Goal: Information Seeking & Learning: Check status

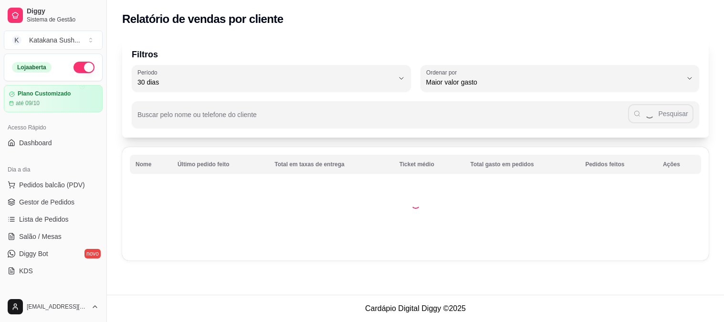
select select "30"
select select "HIGHEST_TOTAL_SPENT_WITH_ORDERS"
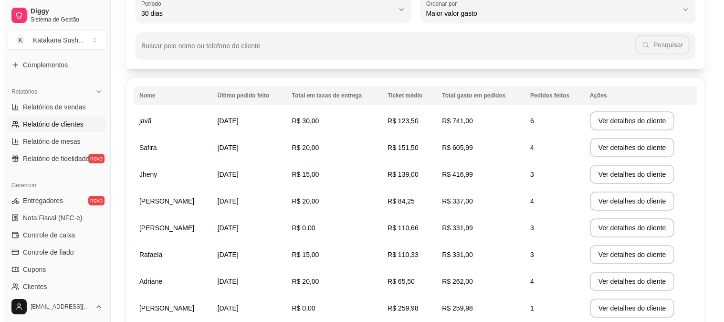
scroll to position [53, 0]
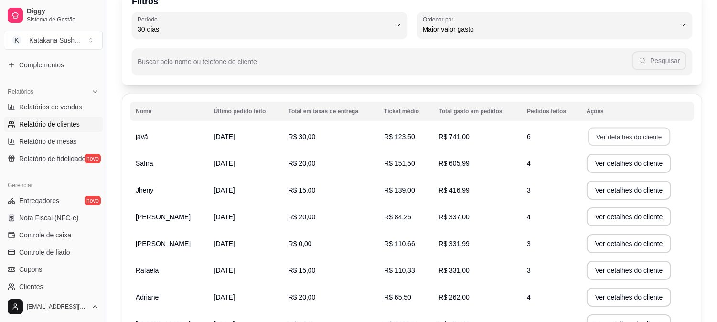
click at [628, 130] on button "Ver detalhes do cliente" at bounding box center [628, 136] width 82 height 19
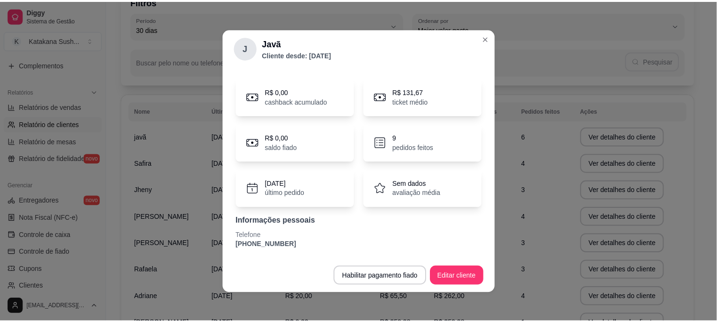
scroll to position [0, 0]
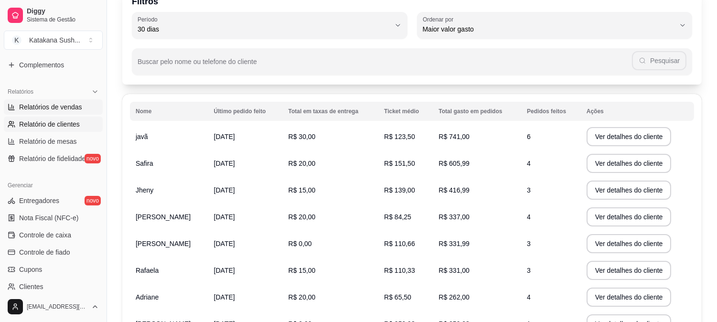
click at [49, 112] on link "Relatórios de vendas" at bounding box center [53, 106] width 99 height 15
select select "ALL"
select select "0"
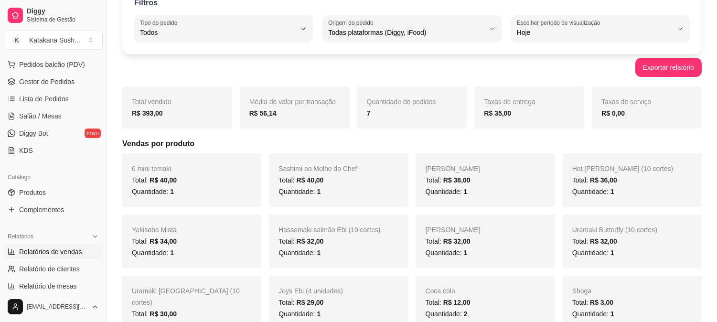
scroll to position [106, 0]
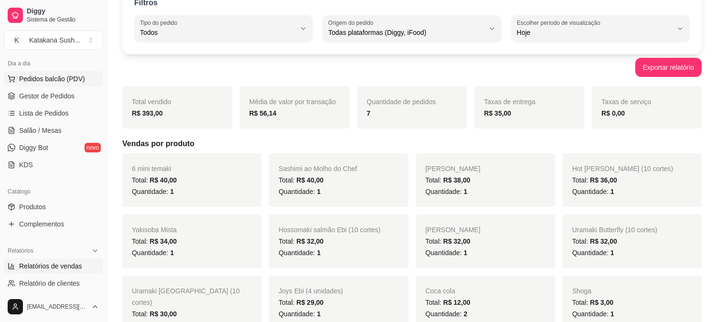
click at [38, 80] on span "Pedidos balcão (PDV)" at bounding box center [52, 79] width 66 height 10
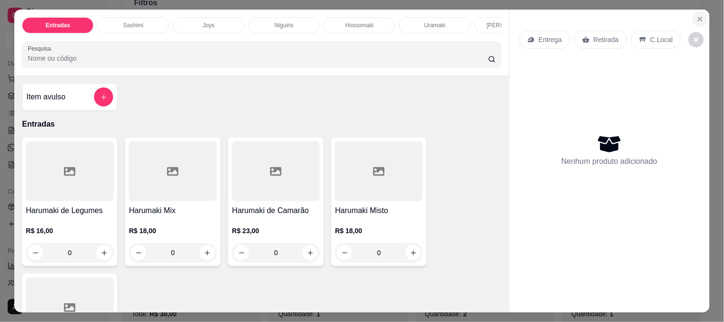
click at [699, 15] on icon "Close" at bounding box center [701, 19] width 8 height 8
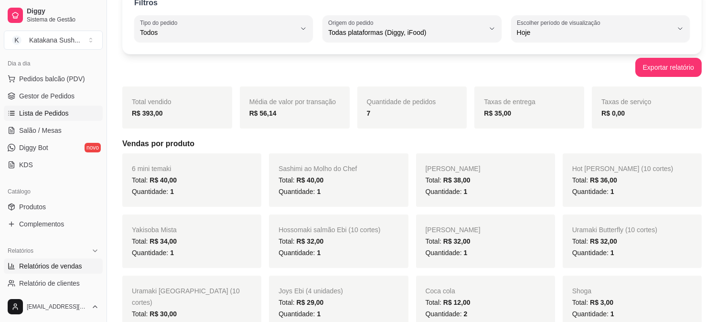
click at [46, 110] on span "Lista de Pedidos" at bounding box center [44, 113] width 50 height 10
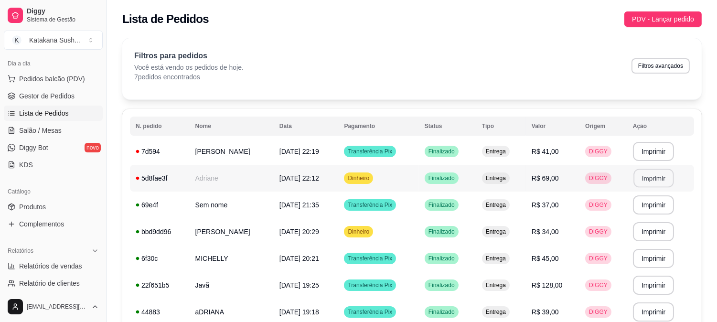
click at [667, 182] on button "Imprimir" at bounding box center [653, 178] width 40 height 19
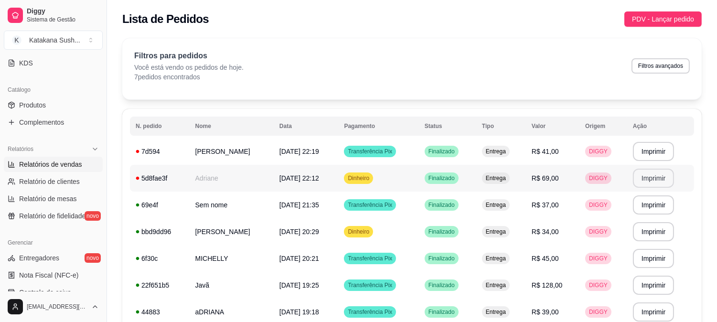
scroll to position [212, 0]
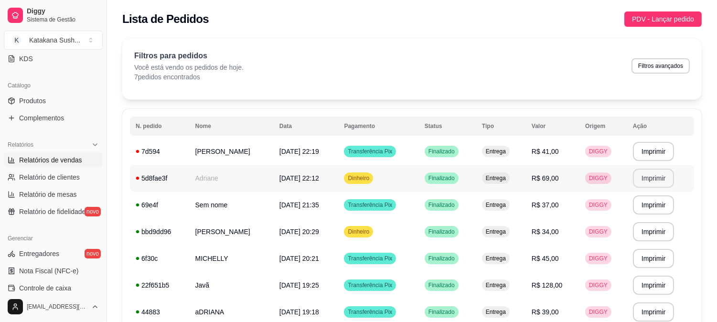
click at [63, 161] on span "Relatórios de vendas" at bounding box center [50, 160] width 63 height 10
select select "ALL"
select select "0"
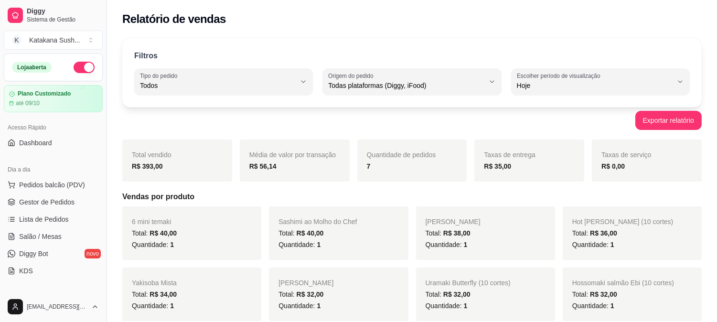
click at [74, 67] on button "button" at bounding box center [84, 67] width 21 height 11
